Goal: Task Accomplishment & Management: Manage account settings

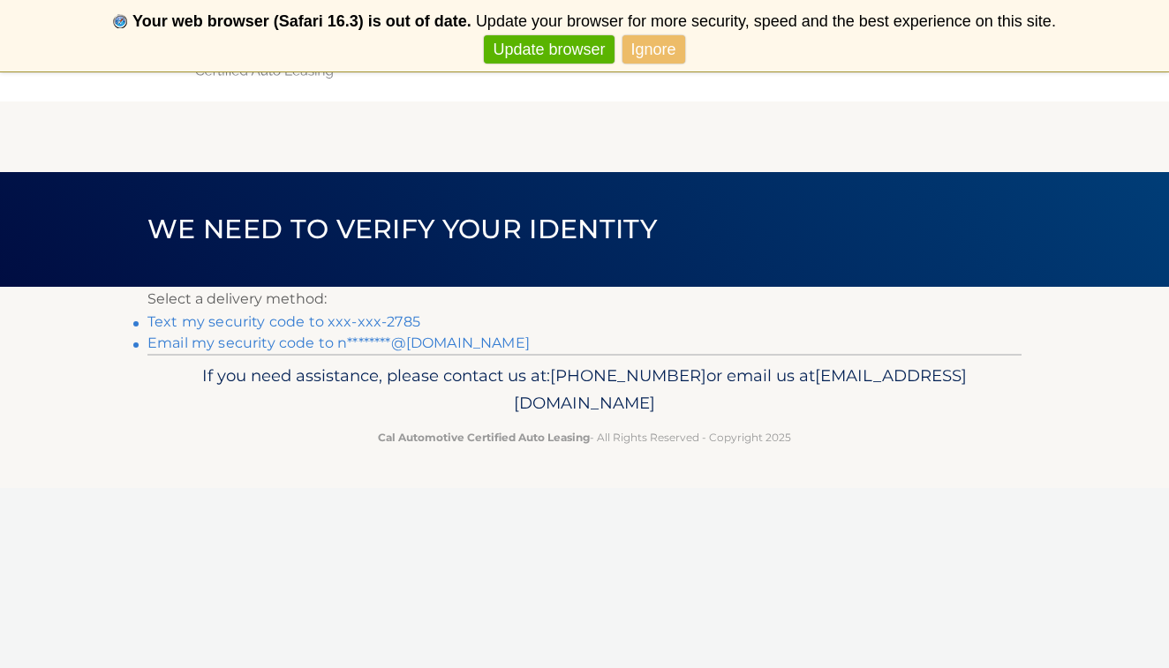
click at [382, 315] on link "Text my security code to xxx-xxx-2785" at bounding box center [283, 321] width 273 height 17
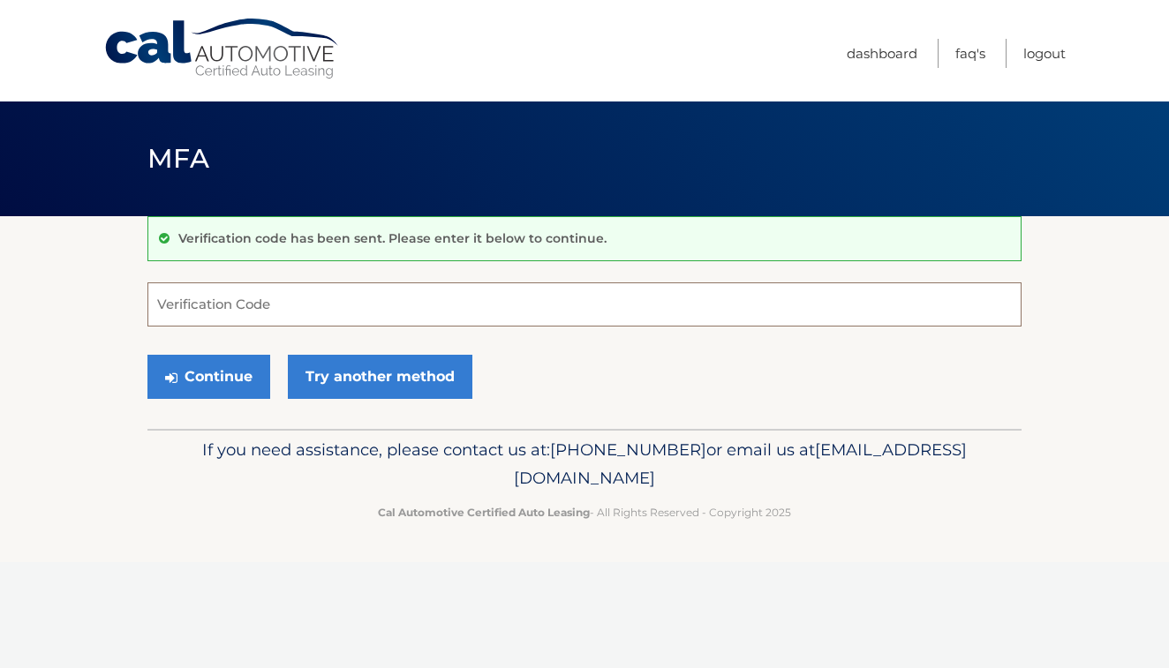
click at [341, 308] on input "Verification Code" at bounding box center [584, 304] width 874 height 44
type input "427080"
click at [208, 380] on button "Continue" at bounding box center [208, 377] width 123 height 44
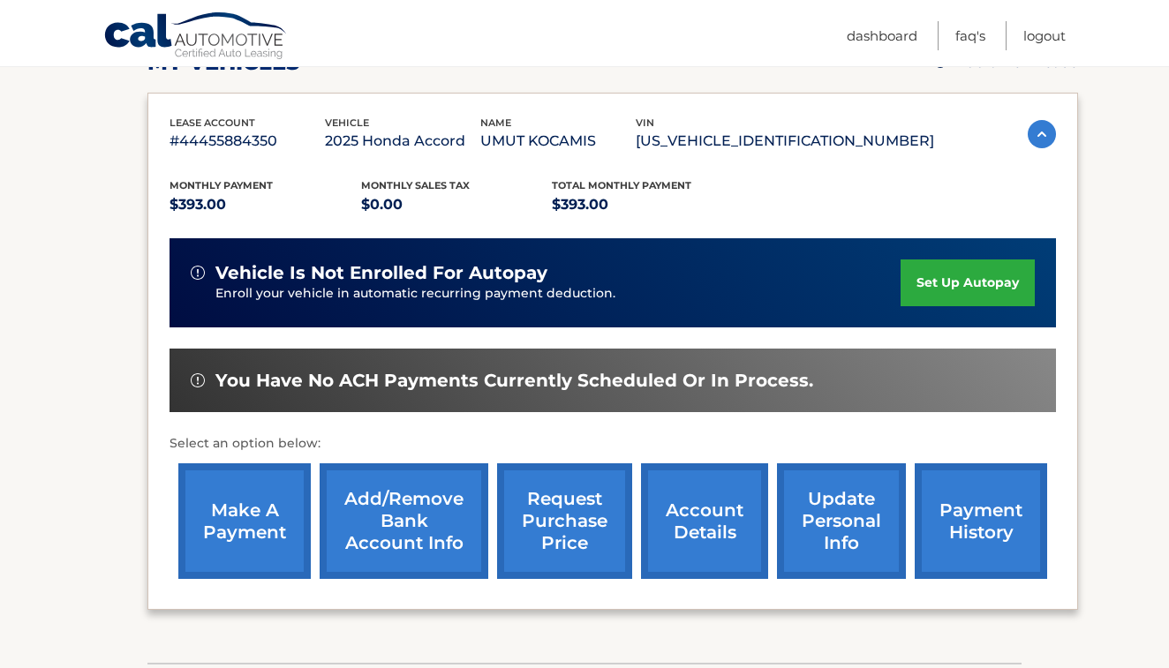
scroll to position [277, 0]
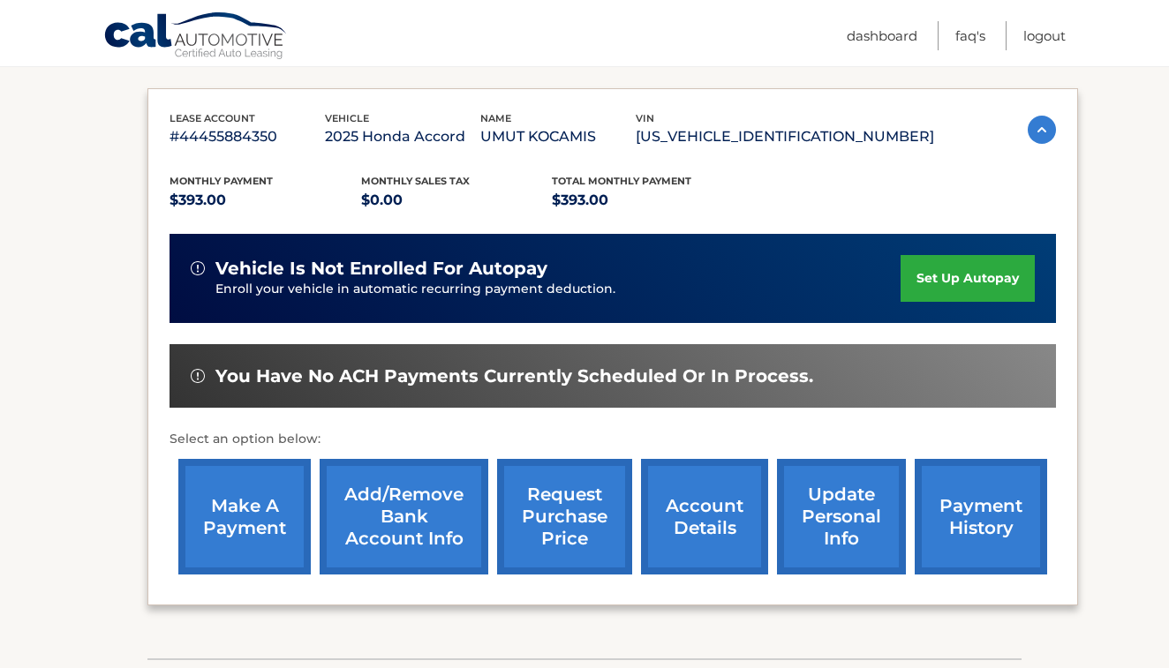
click at [245, 489] on link "make a payment" at bounding box center [244, 517] width 132 height 116
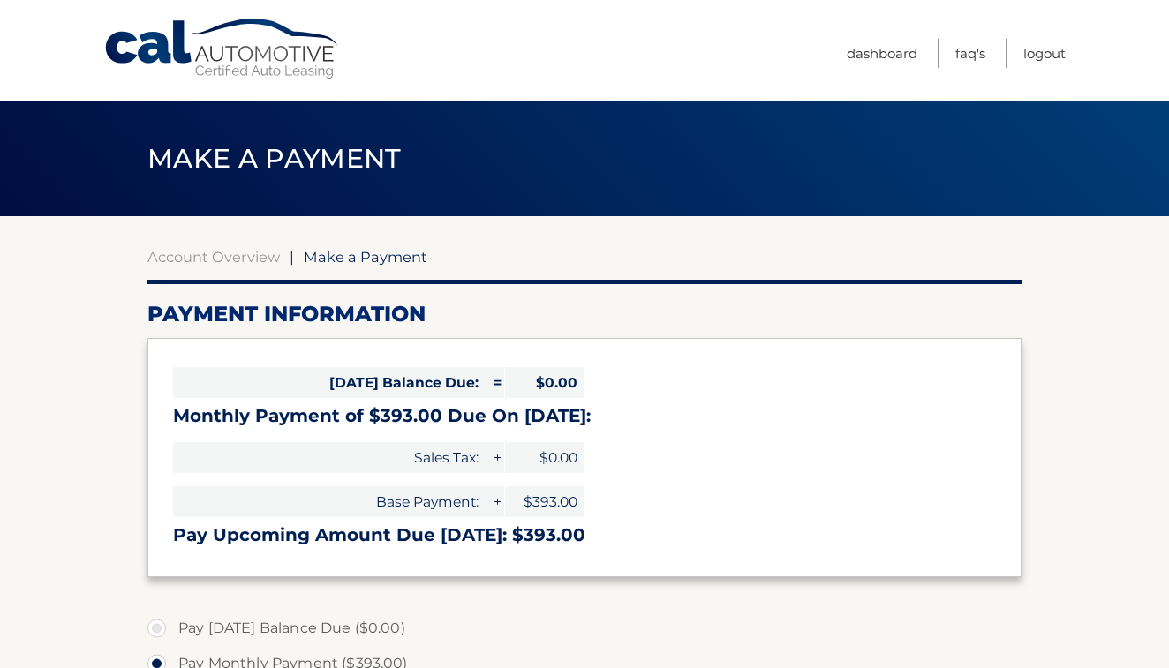
select select "Yjg0OTBlY2YtNzU3MC00ZmFmLTk0YWEtNTdjMGViMmM5OGU1"
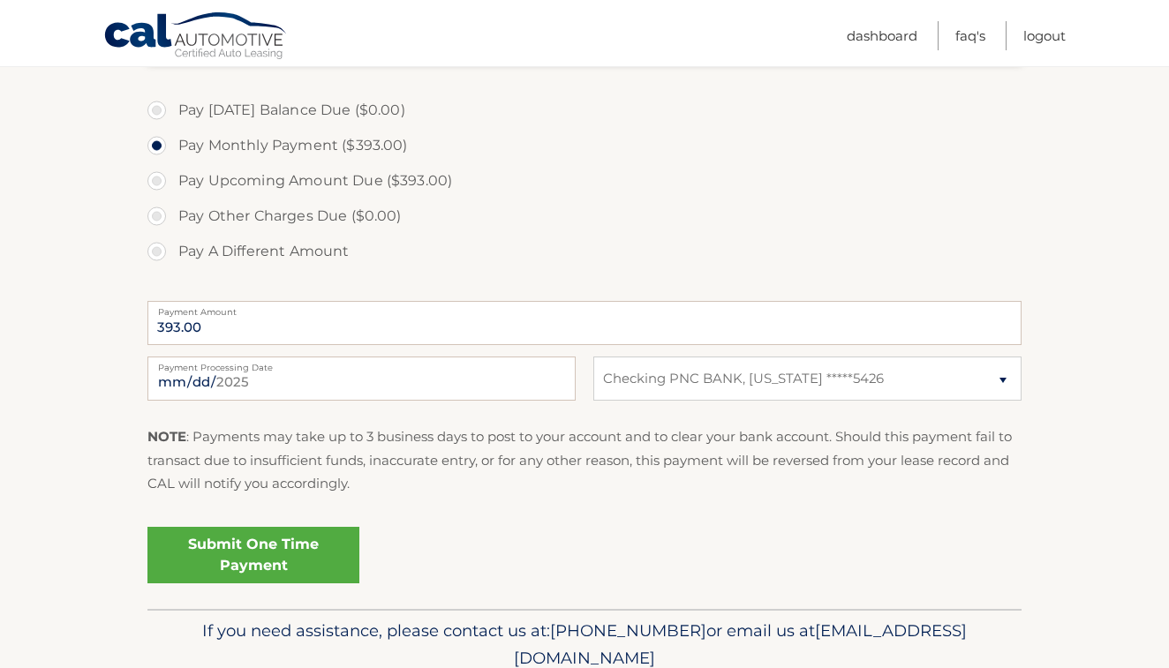
scroll to position [535, 0]
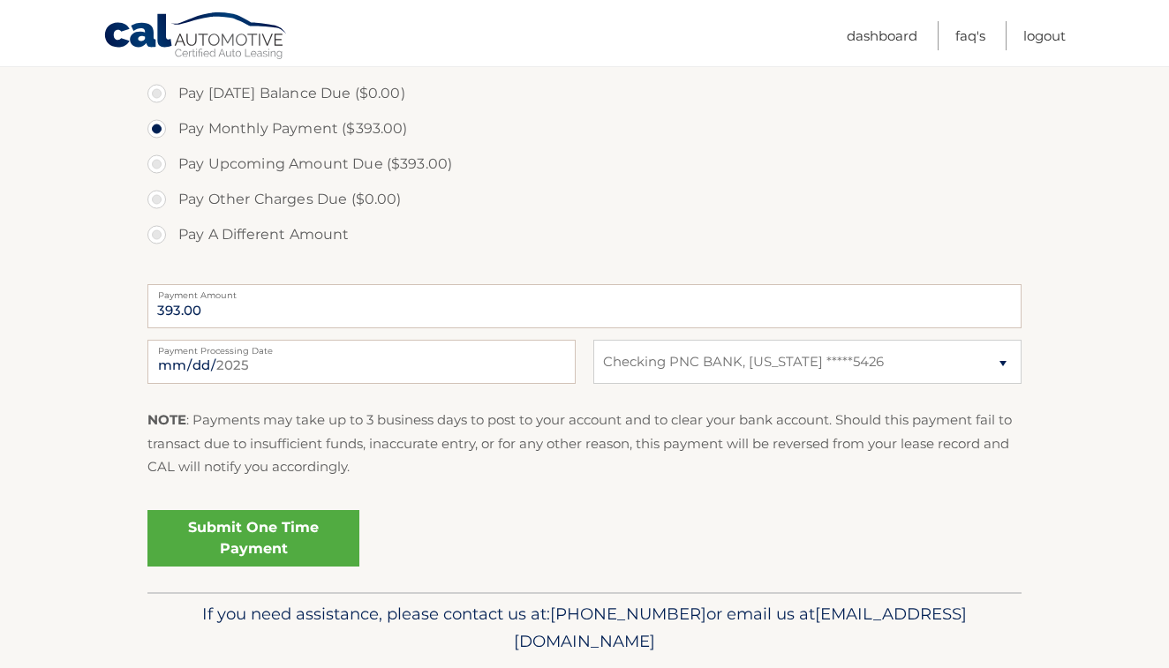
click at [237, 531] on link "Submit One Time Payment" at bounding box center [253, 538] width 212 height 56
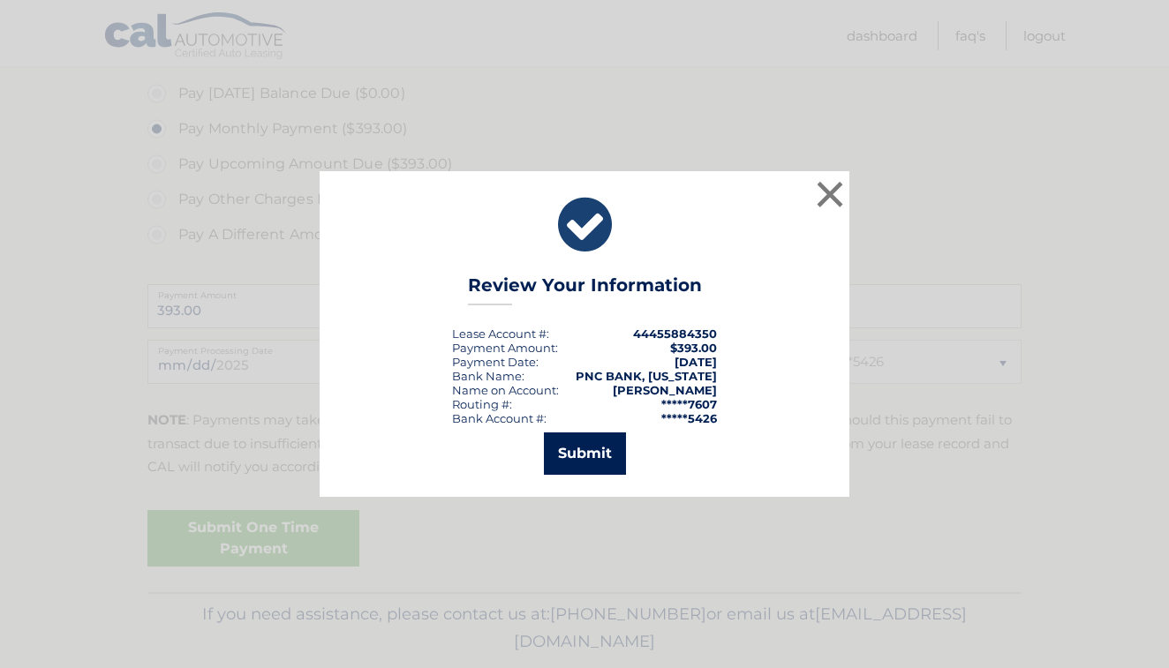
click at [576, 449] on button "Submit" at bounding box center [585, 454] width 82 height 42
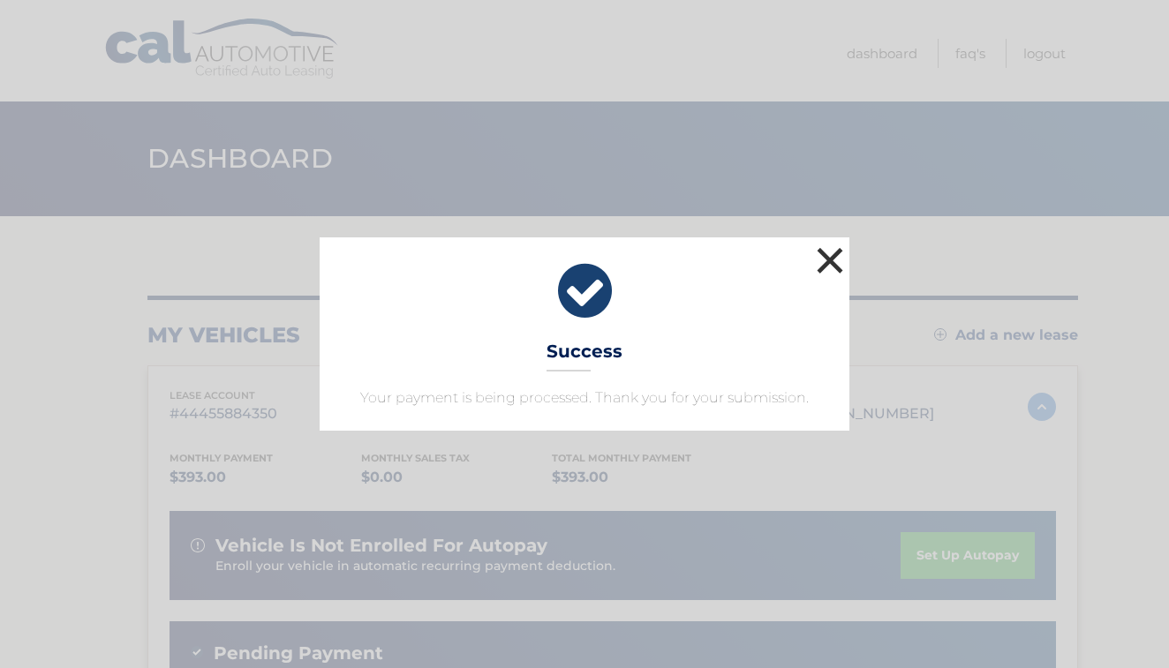
click at [826, 252] on button "×" at bounding box center [829, 260] width 35 height 35
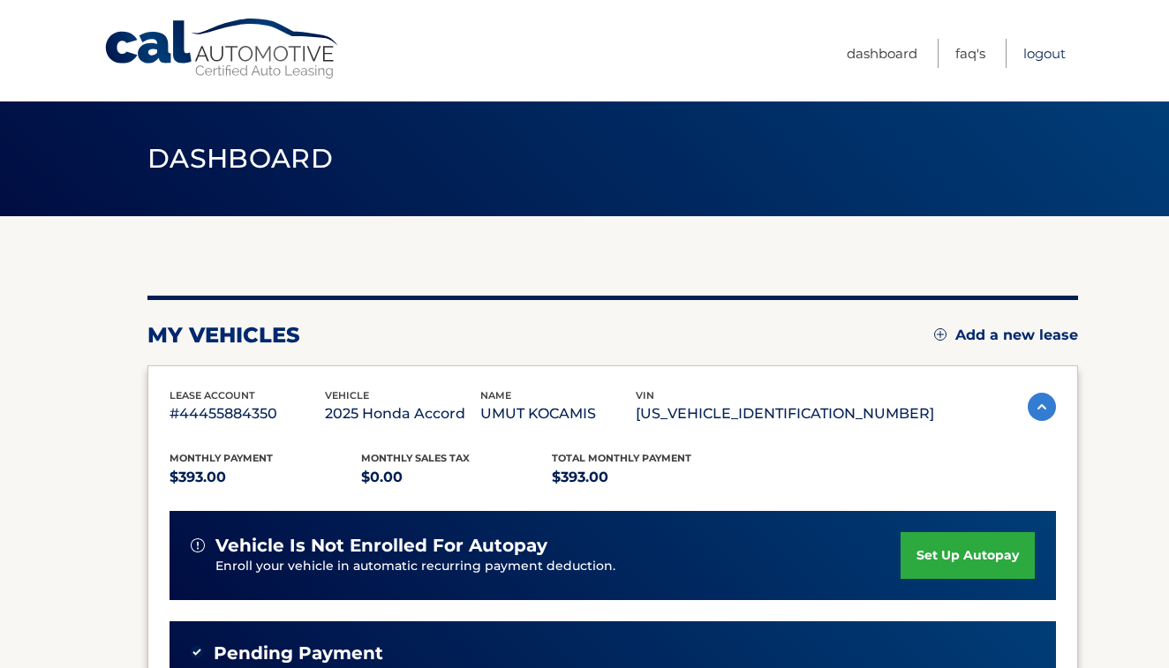
click at [1046, 52] on link "Logout" at bounding box center [1044, 53] width 42 height 29
